Goal: Find specific page/section: Find specific page/section

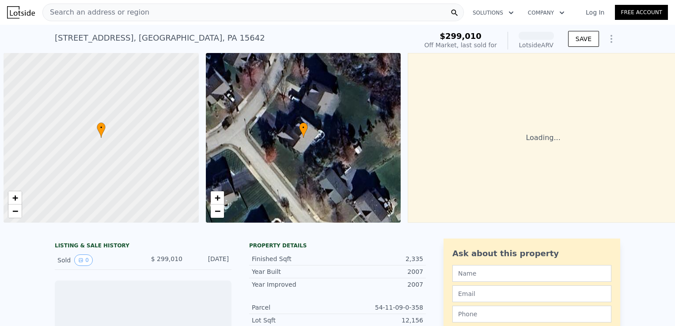
scroll to position [0, 4]
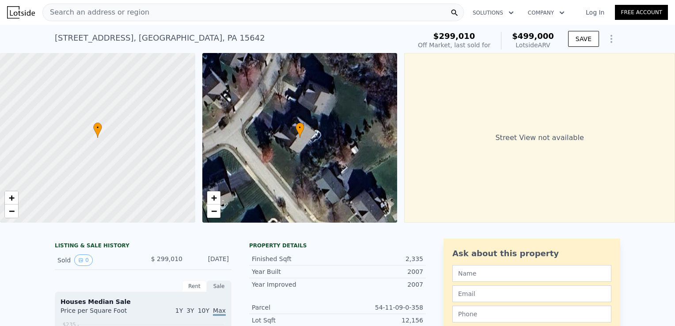
click at [186, 14] on div "Search an address or region" at bounding box center [253, 13] width 422 height 18
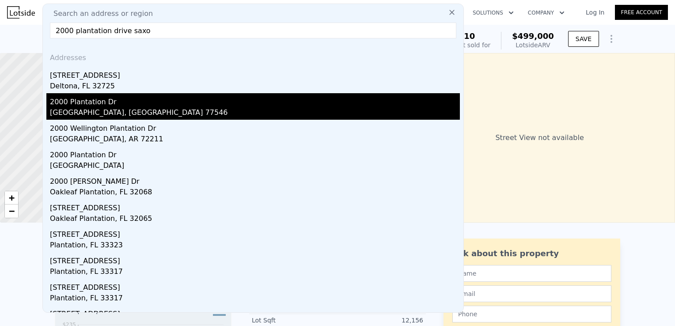
type input "2000 plantation drive saxo"
click at [107, 109] on div "[GEOGRAPHIC_DATA], [GEOGRAPHIC_DATA] 77546" at bounding box center [255, 113] width 410 height 12
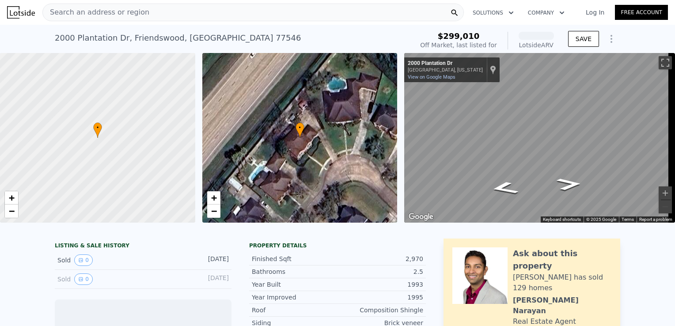
click at [219, 9] on div "Search an address or region" at bounding box center [253, 13] width 422 height 18
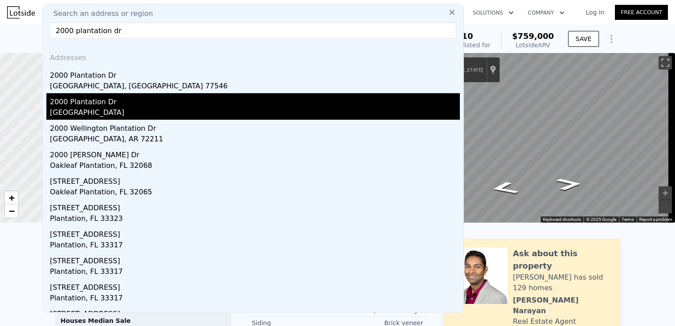
type input "2000 plantation dr"
click at [81, 103] on div "2000 Plantation Dr" at bounding box center [255, 100] width 410 height 14
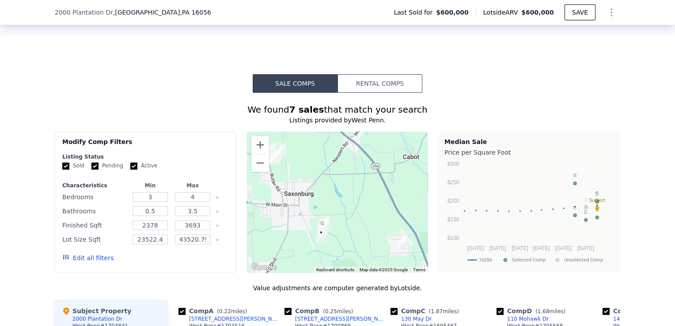
scroll to position [668, 0]
